Goal: Information Seeking & Learning: Learn about a topic

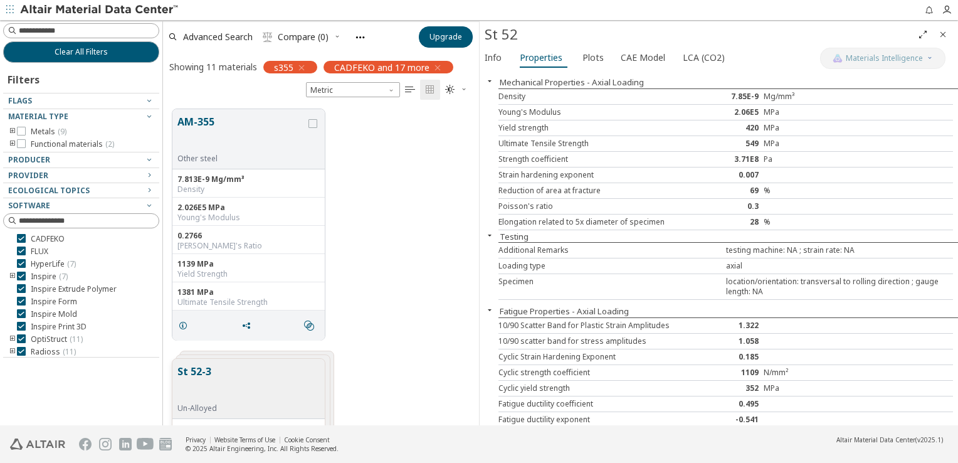
scroll to position [317, 306]
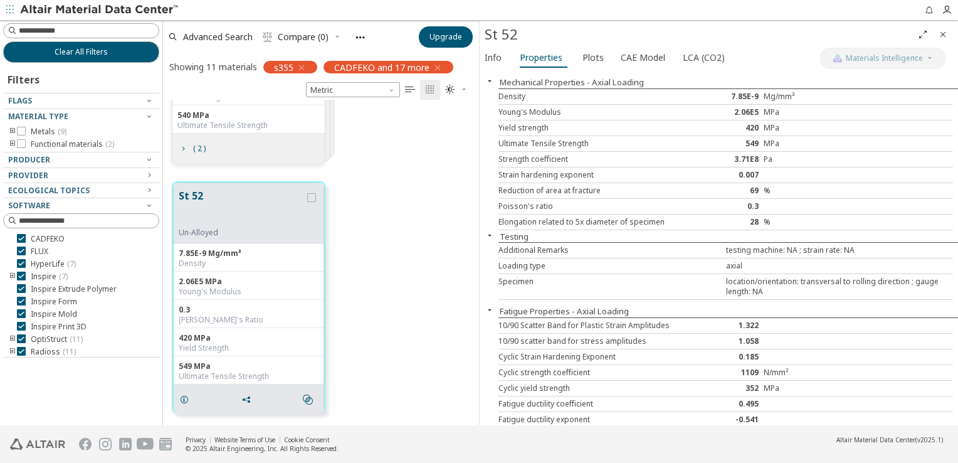
click at [745, 144] on div "549" at bounding box center [726, 144] width 76 height 10
drag, startPoint x: 745, startPoint y: 144, endPoint x: 731, endPoint y: 129, distance: 20.4
click at [731, 129] on div "420" at bounding box center [726, 128] width 76 height 10
click at [743, 127] on div "420" at bounding box center [726, 128] width 76 height 10
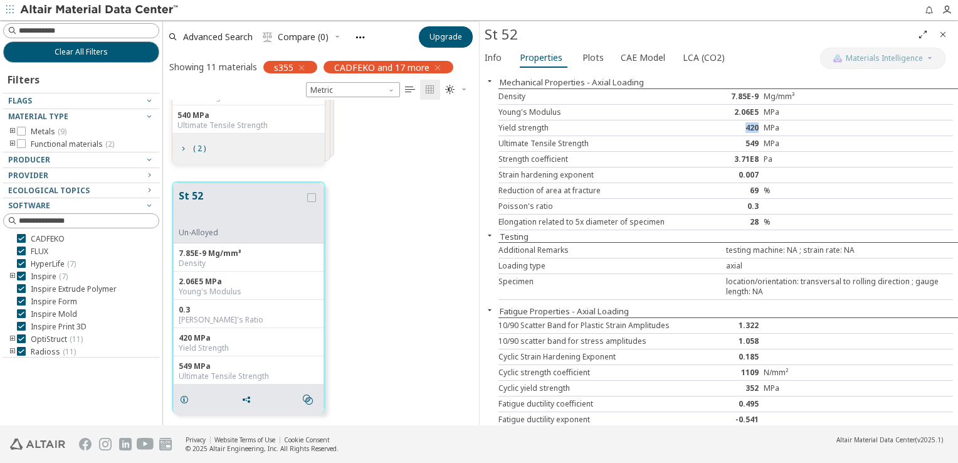
click at [743, 127] on div "420" at bounding box center [726, 128] width 76 height 10
click at [745, 129] on div "420" at bounding box center [726, 128] width 76 height 10
drag, startPoint x: 745, startPoint y: 129, endPoint x: 730, endPoint y: 137, distance: 16.3
click at [730, 137] on div "Ultimate Tensile Strength 549 MPa" at bounding box center [726, 144] width 455 height 16
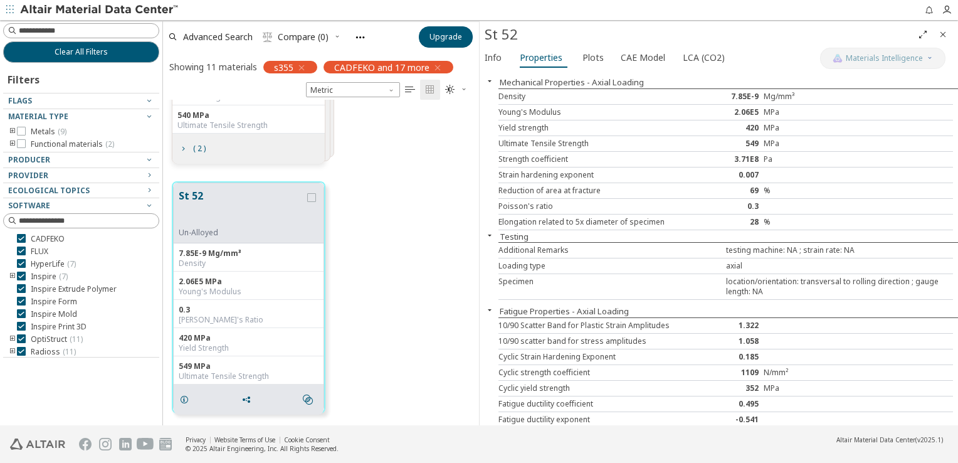
scroll to position [107, 0]
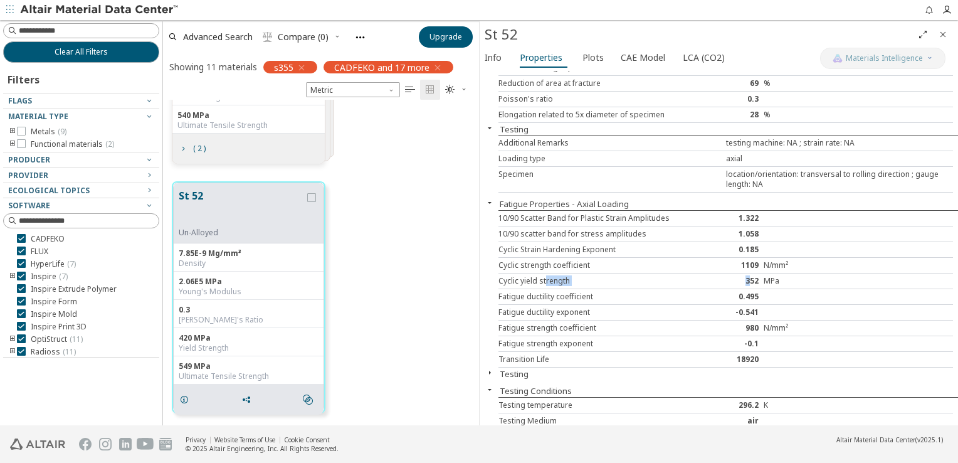
drag, startPoint x: 743, startPoint y: 274, endPoint x: 544, endPoint y: 272, distance: 198.9
click at [544, 273] on div "Cyclic yield strength 352 MPa" at bounding box center [726, 281] width 455 height 16
drag, startPoint x: 544, startPoint y: 272, endPoint x: 506, endPoint y: 281, distance: 39.9
click at [506, 281] on div "Cyclic yield strength" at bounding box center [593, 281] width 189 height 10
drag, startPoint x: 751, startPoint y: 277, endPoint x: 715, endPoint y: 277, distance: 35.8
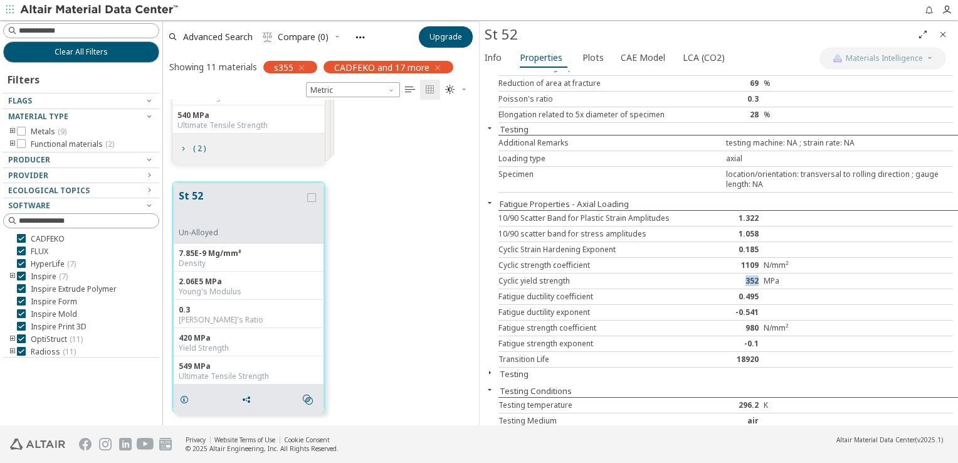
click at [715, 277] on div "352" at bounding box center [726, 281] width 76 height 10
drag, startPoint x: 715, startPoint y: 277, endPoint x: 675, endPoint y: 275, distance: 40.2
click at [675, 276] on div "Cyclic yield strength" at bounding box center [593, 281] width 189 height 10
click at [583, 56] on span "Plots" at bounding box center [593, 58] width 21 height 20
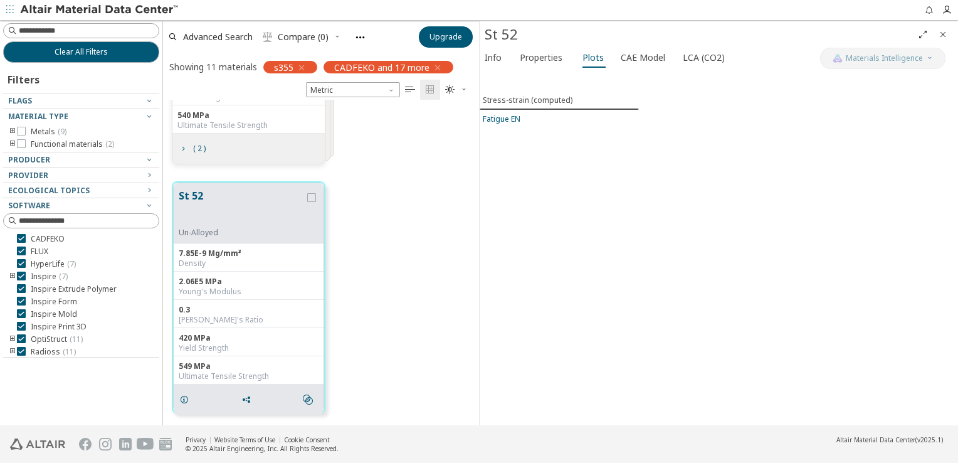
click at [504, 122] on button "Fatigue EN" at bounding box center [559, 119] width 159 height 18
click at [504, 116] on div "Fatigue EN" at bounding box center [502, 118] width 38 height 11
click at [517, 102] on div "Stress-strain (computed)" at bounding box center [528, 100] width 90 height 11
click at [507, 120] on div "Fatigue EN" at bounding box center [502, 119] width 38 height 11
click at [524, 97] on div "Stress-strain (computed)" at bounding box center [528, 100] width 90 height 11
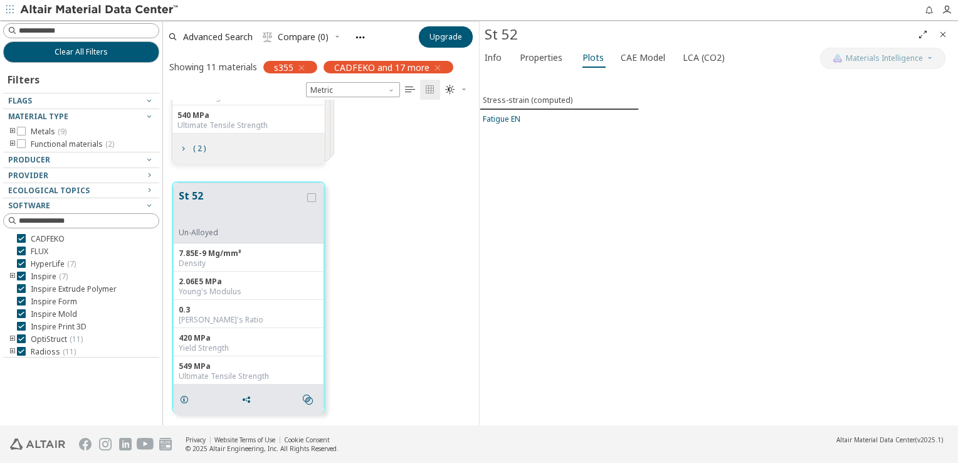
click at [506, 125] on button "Fatigue EN" at bounding box center [559, 119] width 159 height 18
click at [541, 58] on span "Properties" at bounding box center [541, 58] width 43 height 20
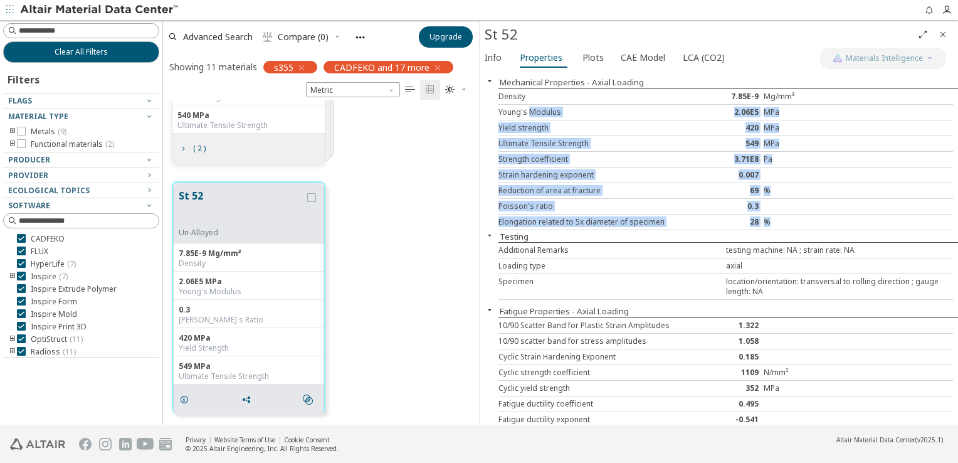
drag, startPoint x: 528, startPoint y: 111, endPoint x: 782, endPoint y: 219, distance: 276.0
click at [782, 219] on div "Density 7.85E-9 Mg/mm³ Young's Modulus 2.06E5 MPa Yield strength 420 MPa Ultima…" at bounding box center [729, 159] width 460 height 142
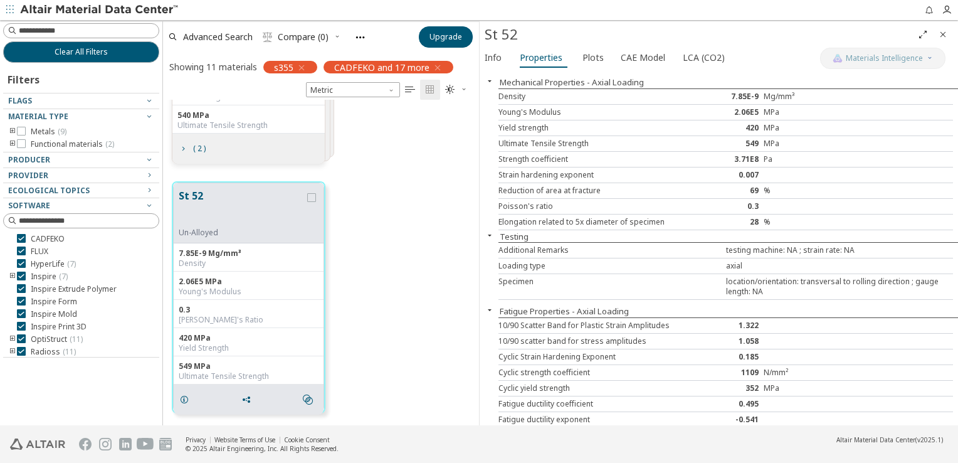
click at [687, 345] on div "10/90 scatter band for stress amplitudes 1.058" at bounding box center [726, 342] width 455 height 16
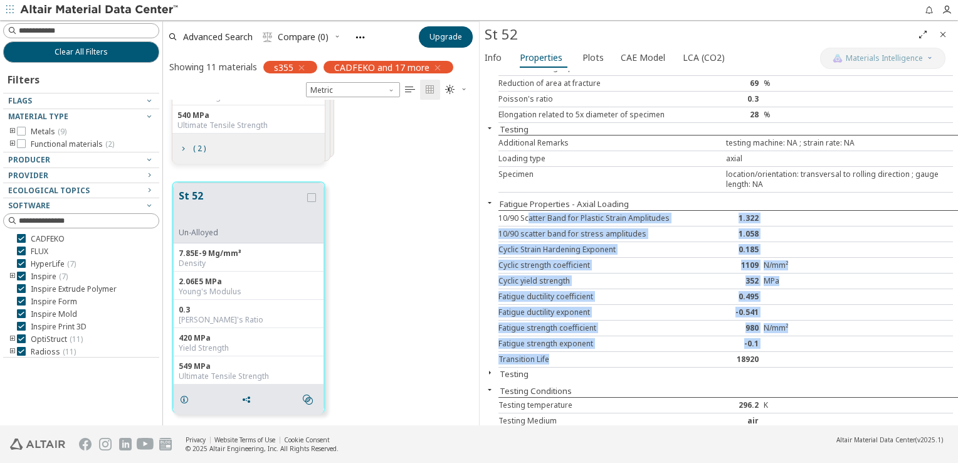
drag, startPoint x: 556, startPoint y: 247, endPoint x: 677, endPoint y: 362, distance: 166.8
click at [677, 362] on div "10/90 Scatter Band for Plastic Strain Amplitudes 1.322 10/90 scatter band for s…" at bounding box center [729, 288] width 460 height 157
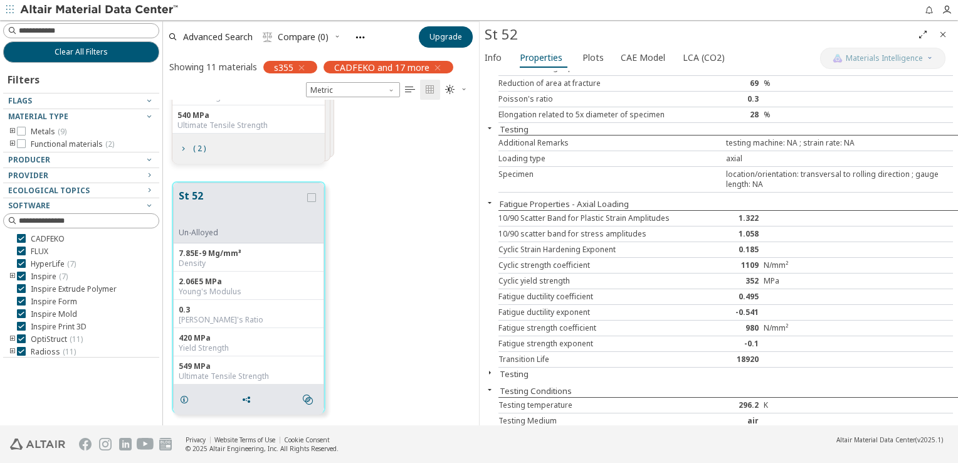
drag, startPoint x: 677, startPoint y: 362, endPoint x: 672, endPoint y: 370, distance: 9.3
click at [672, 369] on div "Testing" at bounding box center [719, 374] width 479 height 12
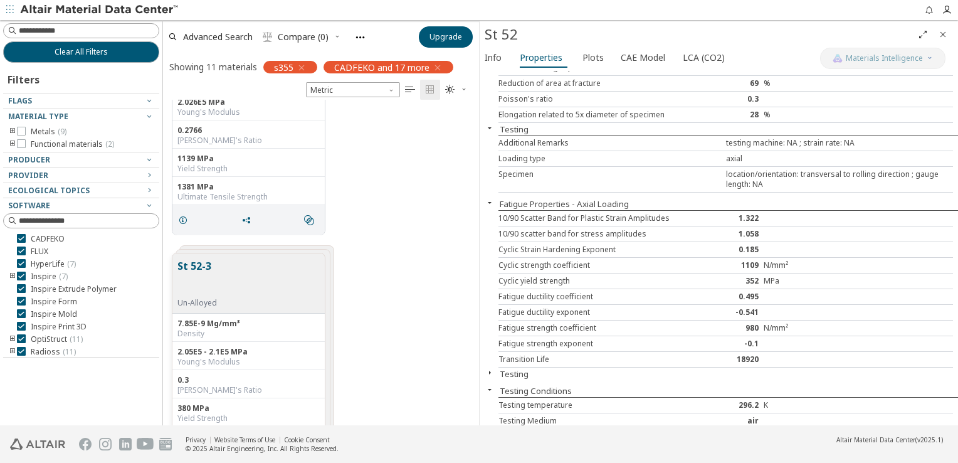
scroll to position [0, 0]
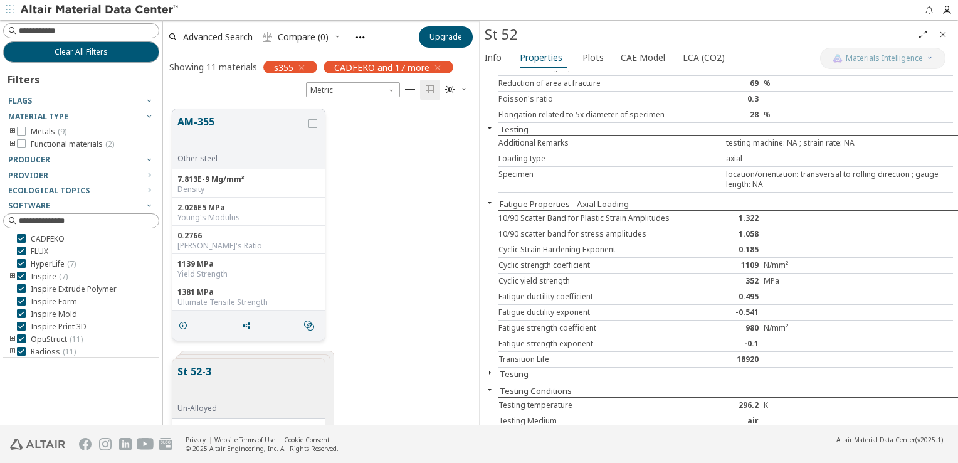
click at [240, 126] on button "AM-355" at bounding box center [242, 134] width 129 height 40
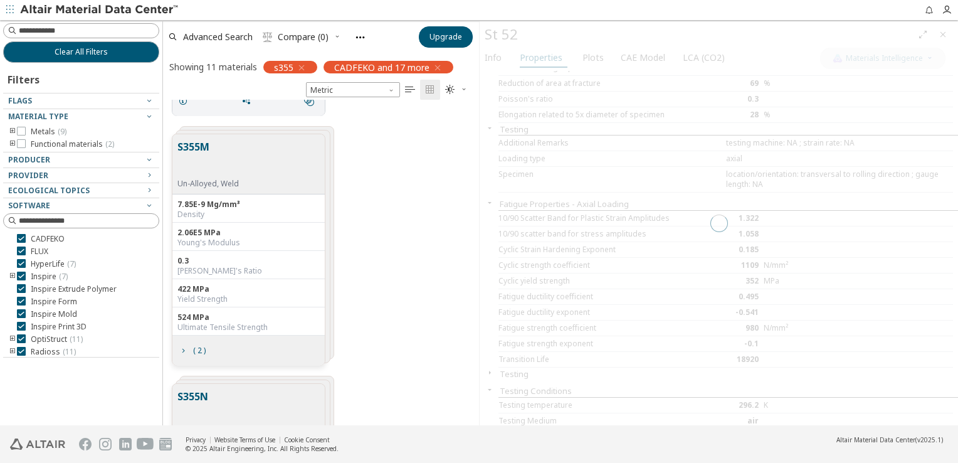
scroll to position [1505, 0]
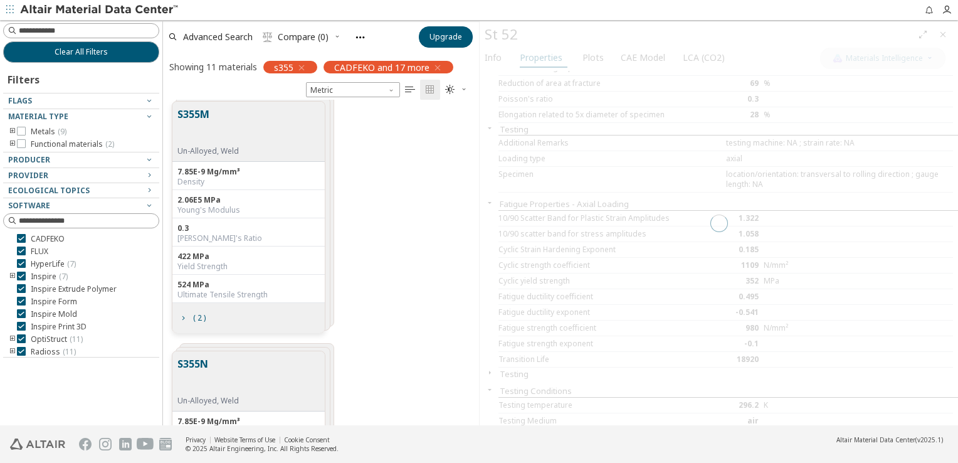
click at [257, 230] on div "0.3" at bounding box center [249, 228] width 142 height 10
